Goal: Information Seeking & Learning: Understand process/instructions

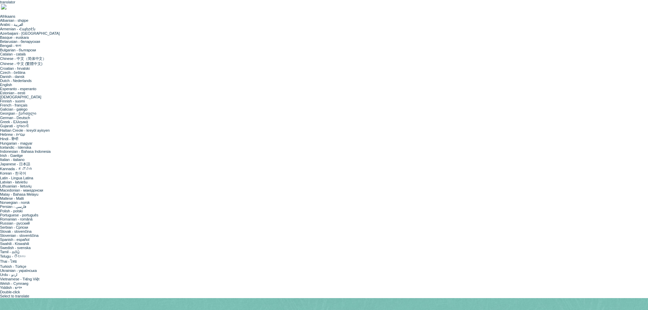
drag, startPoint x: 340, startPoint y: 216, endPoint x: 283, endPoint y: 22, distance: 202.1
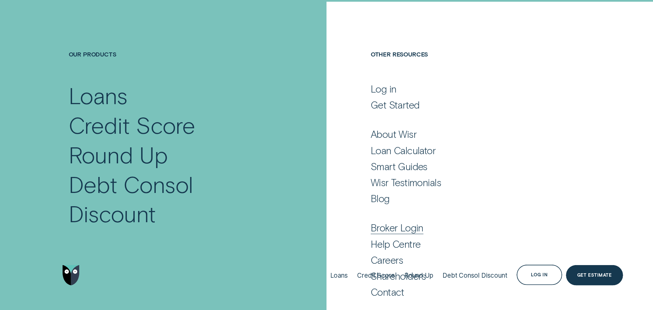
scroll to position [45, 0]
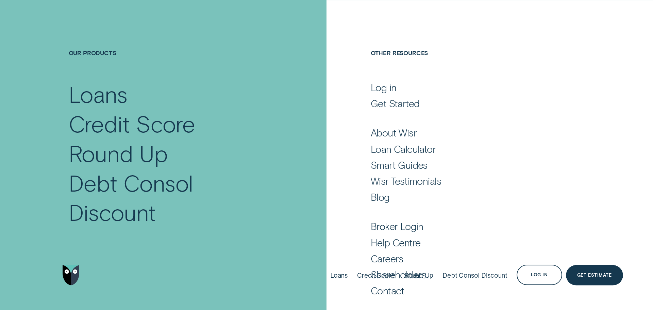
click at [142, 177] on div "Debt Consol Discount" at bounding box center [174, 197] width 211 height 59
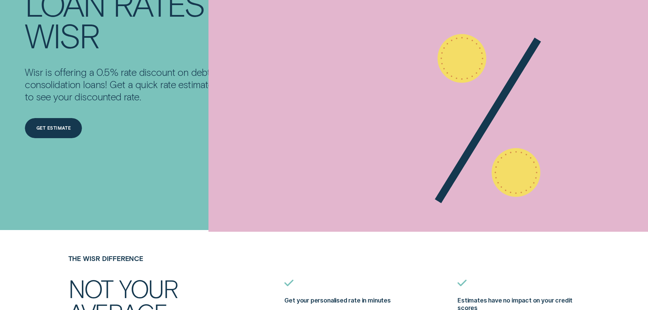
scroll to position [306, 0]
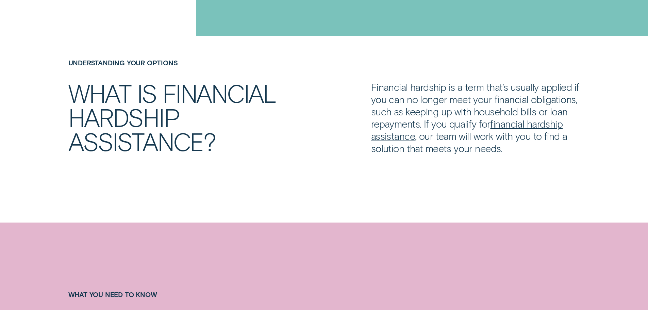
scroll to position [578, 0]
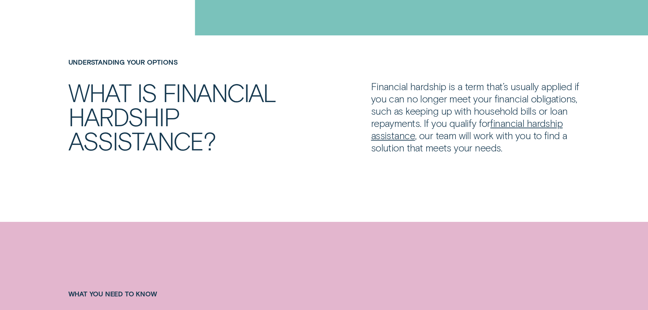
drag, startPoint x: 312, startPoint y: 54, endPoint x: 343, endPoint y: 75, distance: 38.4
drag, startPoint x: 508, startPoint y: 58, endPoint x: 525, endPoint y: 81, distance: 28.8
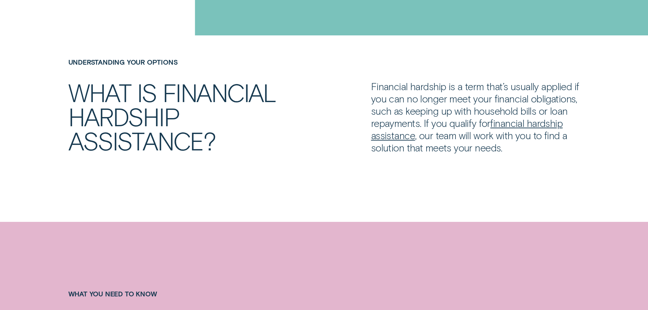
drag, startPoint x: 561, startPoint y: 82, endPoint x: 516, endPoint y: 41, distance: 61.6
drag, startPoint x: 359, startPoint y: 172, endPoint x: 299, endPoint y: 140, distance: 67.4
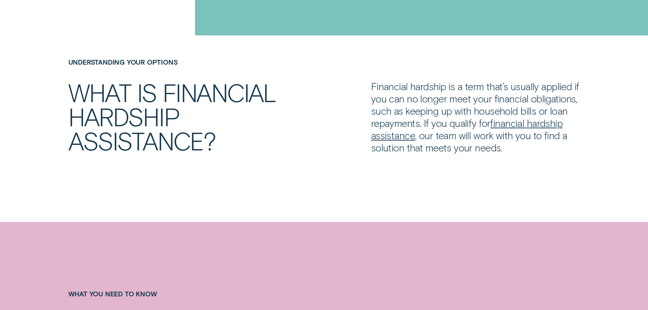
drag, startPoint x: 469, startPoint y: 133, endPoint x: 486, endPoint y: 162, distance: 33.5
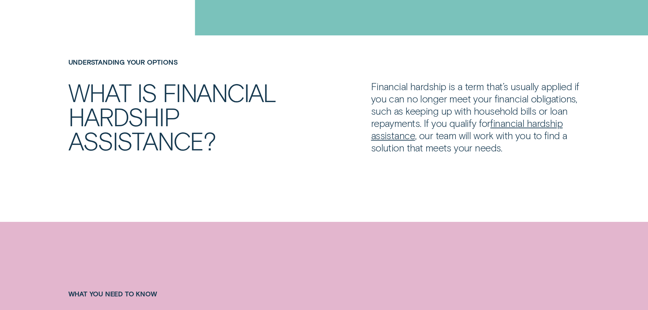
drag, startPoint x: 475, startPoint y: 142, endPoint x: 482, endPoint y: 170, distance: 29.1
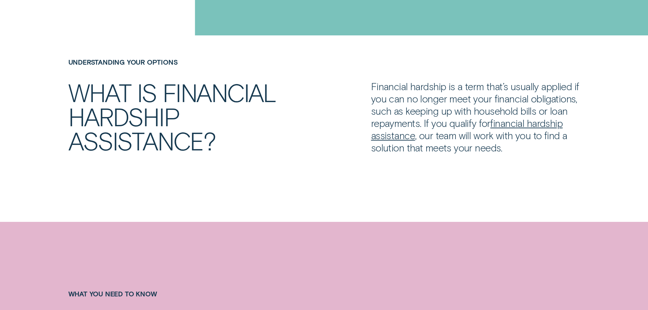
drag, startPoint x: 474, startPoint y: 140, endPoint x: 520, endPoint y: 160, distance: 49.7
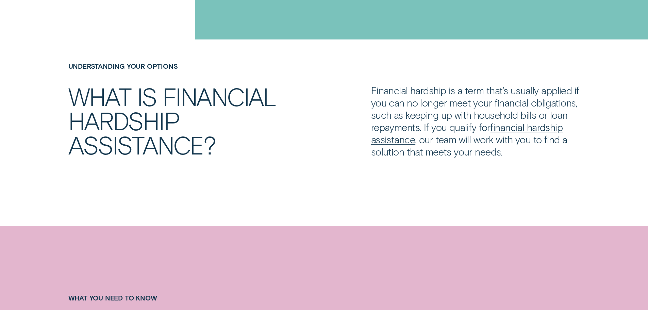
drag, startPoint x: 498, startPoint y: 132, endPoint x: 507, endPoint y: 137, distance: 10.4
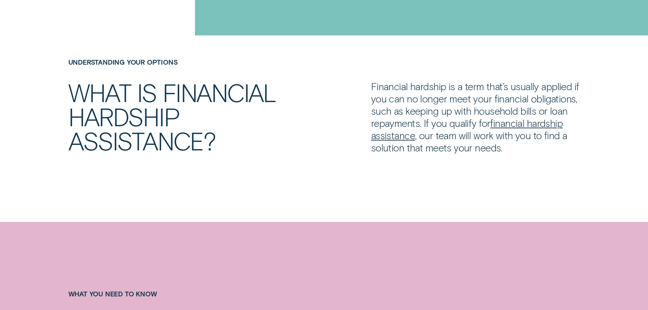
drag, startPoint x: 469, startPoint y: 151, endPoint x: 450, endPoint y: 128, distance: 30.4
